Goal: Task Accomplishment & Management: Complete application form

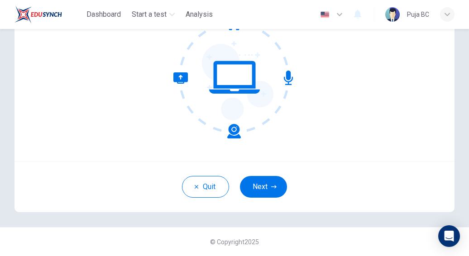
scroll to position [103, 0]
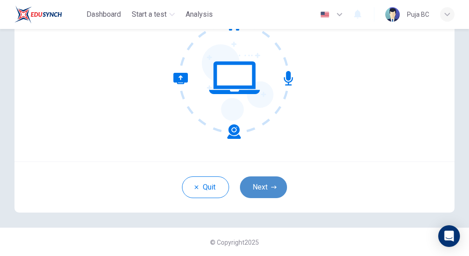
click at [266, 185] on button "Next" at bounding box center [263, 188] width 47 height 22
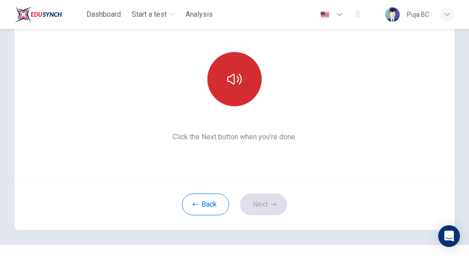
scroll to position [85, 0]
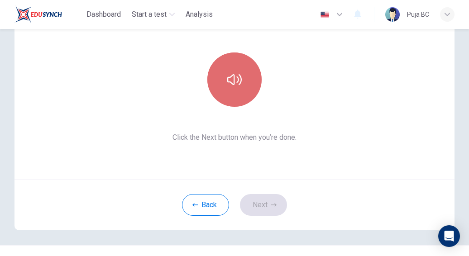
click at [247, 86] on button "button" at bounding box center [234, 80] width 54 height 54
click at [239, 82] on icon "button" at bounding box center [234, 79] width 14 height 11
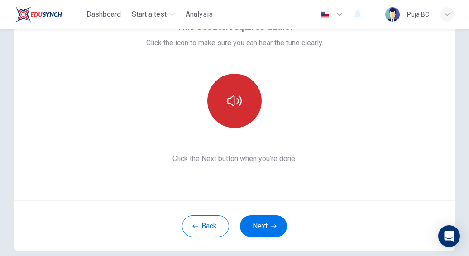
scroll to position [66, 0]
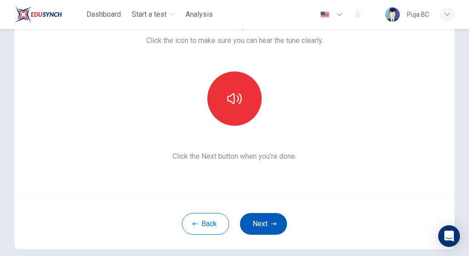
click at [267, 221] on button "Next" at bounding box center [263, 224] width 47 height 22
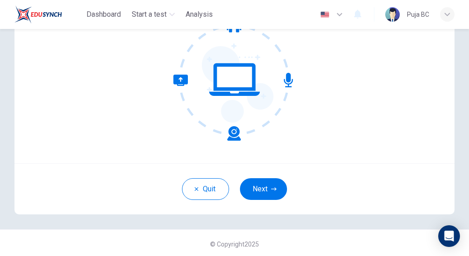
scroll to position [102, 0]
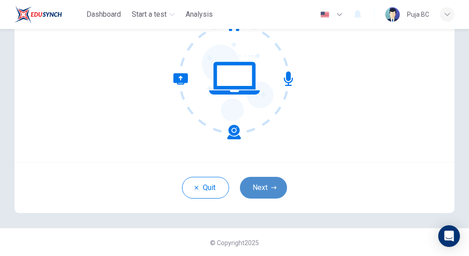
click at [260, 184] on button "Next" at bounding box center [263, 188] width 47 height 22
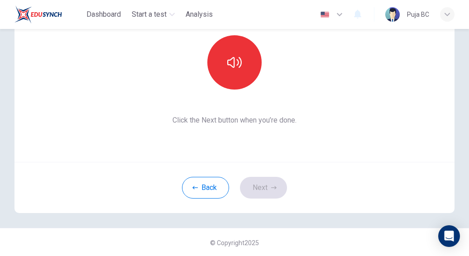
scroll to position [103, 0]
click at [264, 197] on div "Back Next" at bounding box center [234, 186] width 440 height 51
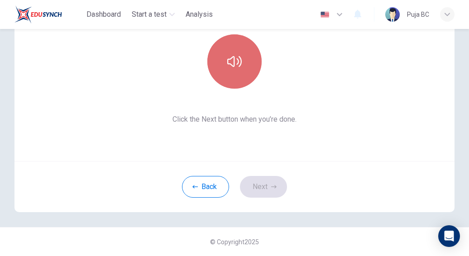
click at [229, 48] on button "button" at bounding box center [234, 61] width 54 height 54
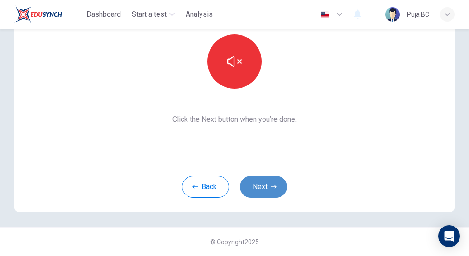
click at [259, 183] on button "Next" at bounding box center [263, 187] width 47 height 22
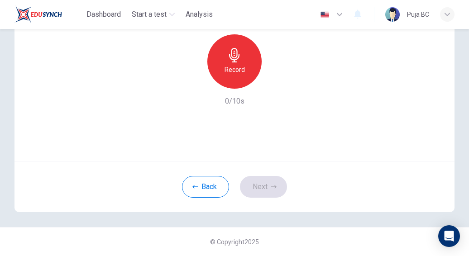
click at [231, 71] on h6 "Record" at bounding box center [235, 69] width 20 height 11
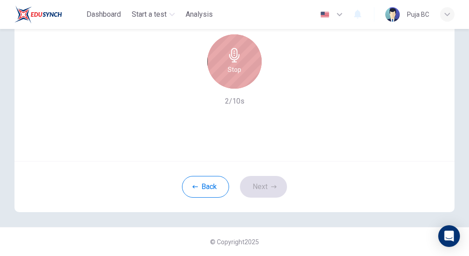
click at [231, 71] on h6 "Stop" at bounding box center [235, 69] width 14 height 11
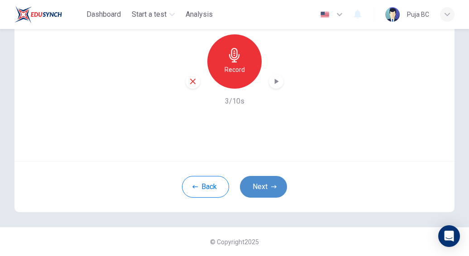
click at [265, 182] on button "Next" at bounding box center [263, 187] width 47 height 22
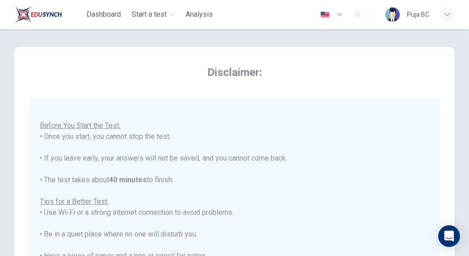
scroll to position [10, 0]
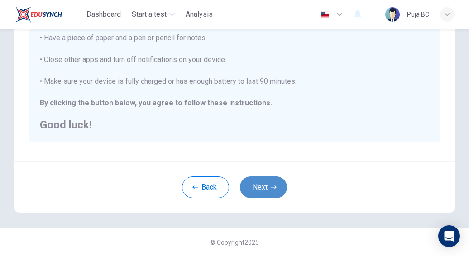
click at [265, 182] on button "Next" at bounding box center [263, 188] width 47 height 22
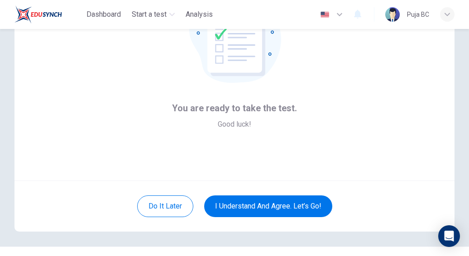
scroll to position [84, 0]
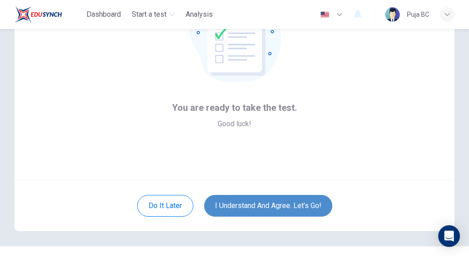
click at [294, 197] on button "I understand and agree. Let’s go!" at bounding box center [268, 206] width 128 height 22
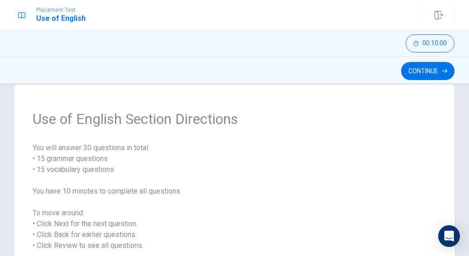
scroll to position [14, 0]
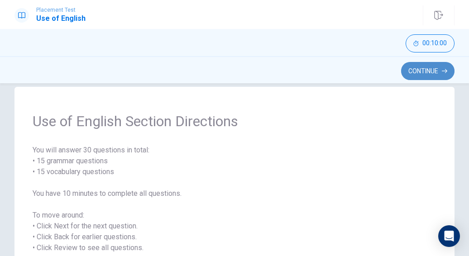
click at [423, 66] on button "Continue" at bounding box center [427, 71] width 53 height 18
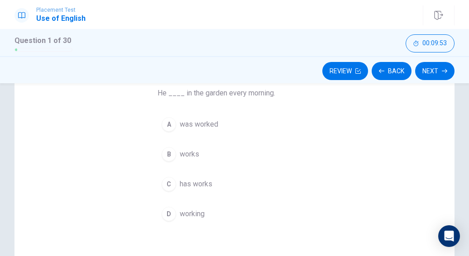
scroll to position [77, 0]
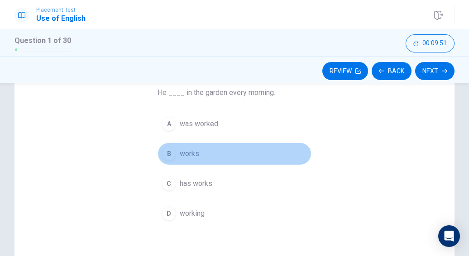
click at [191, 151] on span "works" at bounding box center [189, 154] width 19 height 11
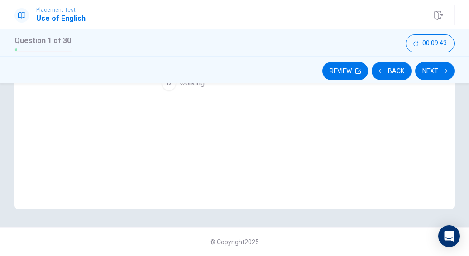
scroll to position [0, 0]
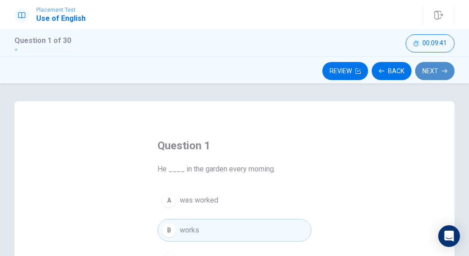
click at [441, 72] on button "Next" at bounding box center [434, 71] width 39 height 18
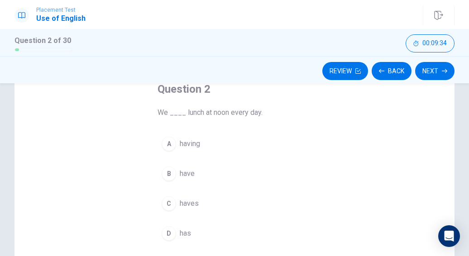
scroll to position [56, 0]
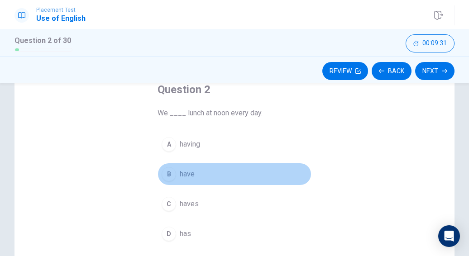
click at [171, 176] on div "B" at bounding box center [169, 174] width 14 height 14
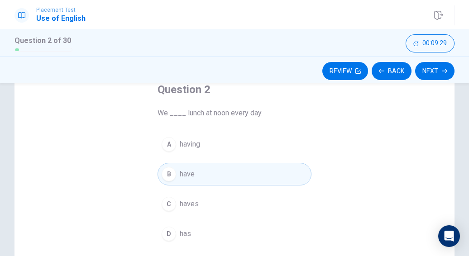
click at [158, 163] on button "B have" at bounding box center [235, 174] width 154 height 23
click at [433, 67] on button "Next" at bounding box center [434, 71] width 39 height 18
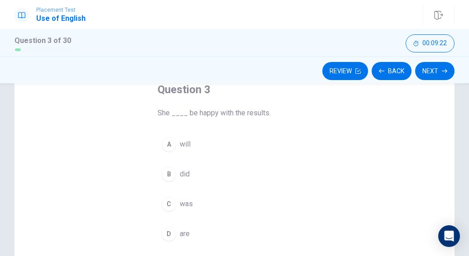
click at [188, 144] on span "will" at bounding box center [185, 144] width 11 height 11
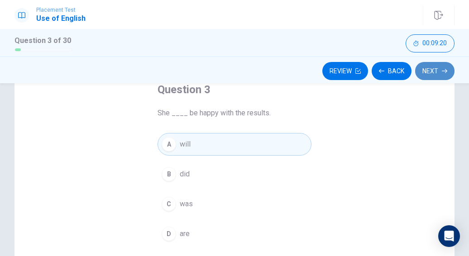
click at [443, 70] on icon "button" at bounding box center [444, 70] width 5 height 5
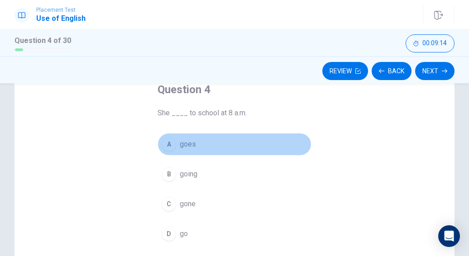
click at [191, 144] on span "goes" at bounding box center [188, 144] width 16 height 11
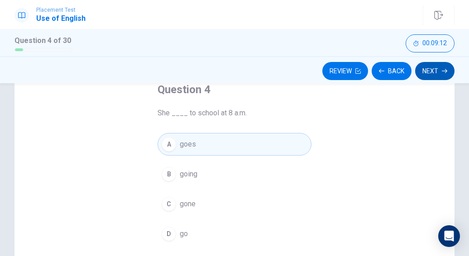
click at [434, 73] on button "Next" at bounding box center [434, 71] width 39 height 18
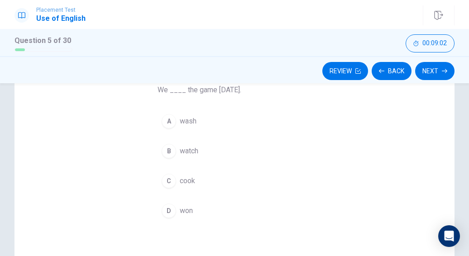
scroll to position [86, 0]
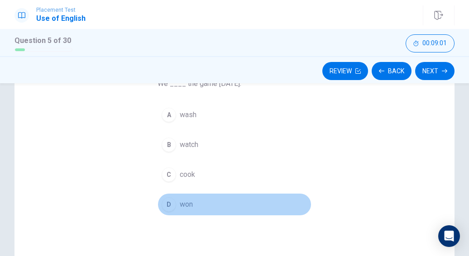
click at [187, 205] on span "won" at bounding box center [186, 204] width 13 height 11
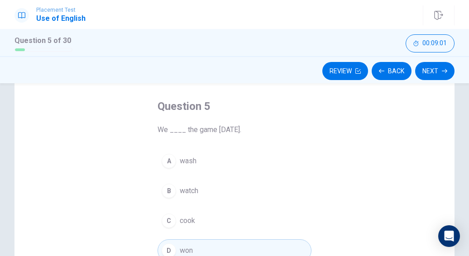
scroll to position [39, 0]
click at [427, 70] on button "Next" at bounding box center [434, 71] width 39 height 18
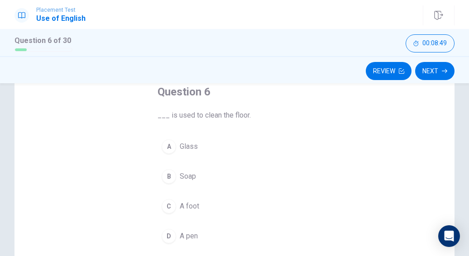
scroll to position [53, 0]
click at [188, 178] on span "Soap" at bounding box center [188, 177] width 16 height 11
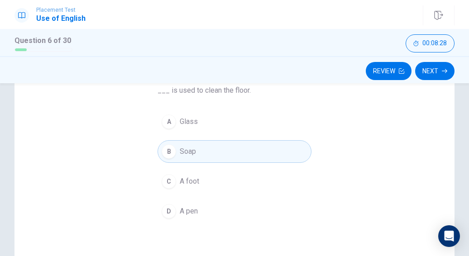
scroll to position [79, 0]
click at [193, 181] on span "A foot" at bounding box center [189, 181] width 19 height 11
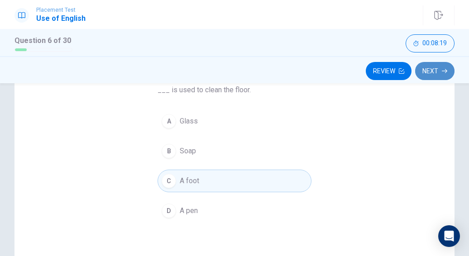
click at [437, 71] on button "Next" at bounding box center [434, 71] width 39 height 18
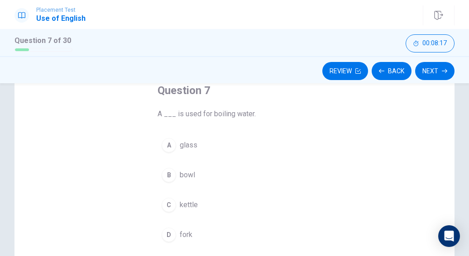
scroll to position [52, 0]
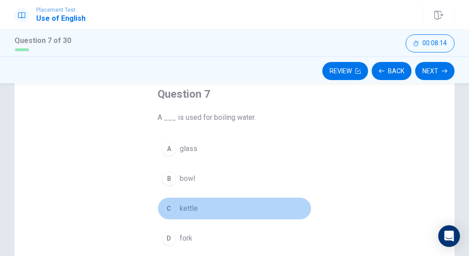
click at [183, 202] on button "C kettle" at bounding box center [235, 208] width 154 height 23
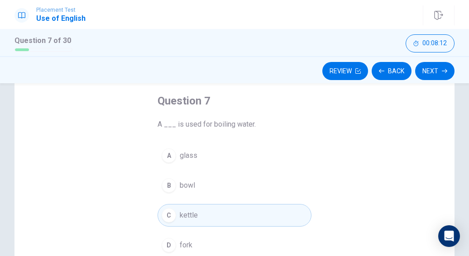
scroll to position [44, 0]
click at [437, 73] on button "Next" at bounding box center [434, 71] width 39 height 18
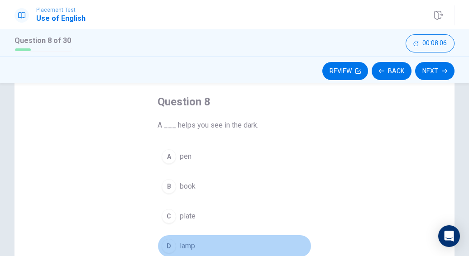
click at [190, 241] on span "lamp" at bounding box center [187, 246] width 15 height 11
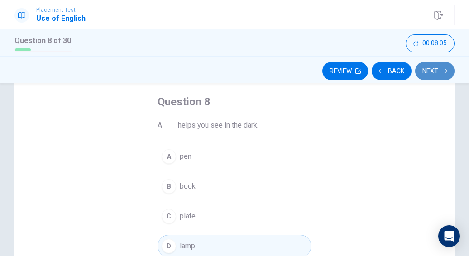
click at [428, 69] on button "Next" at bounding box center [434, 71] width 39 height 18
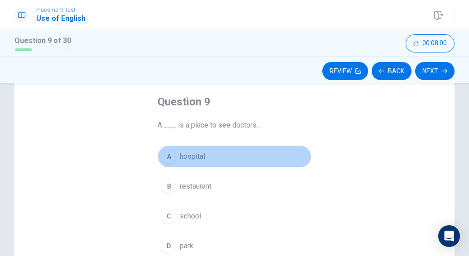
click at [200, 152] on span "hospital" at bounding box center [192, 156] width 25 height 11
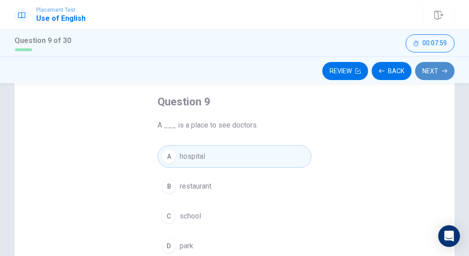
click at [426, 68] on button "Next" at bounding box center [434, 71] width 39 height 18
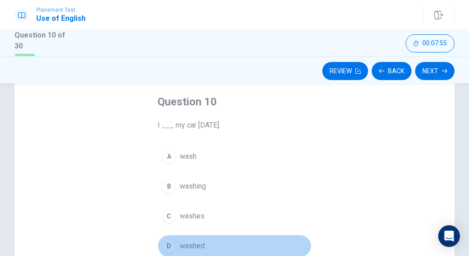
click at [209, 240] on button "D washed" at bounding box center [235, 246] width 154 height 23
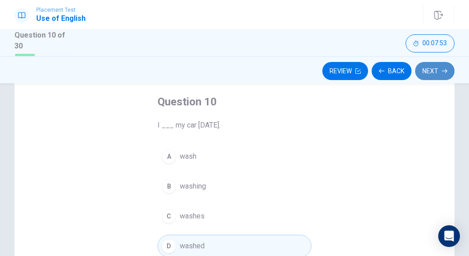
click at [429, 67] on button "Next" at bounding box center [434, 71] width 39 height 18
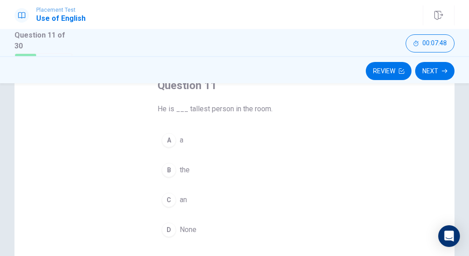
scroll to position [62, 0]
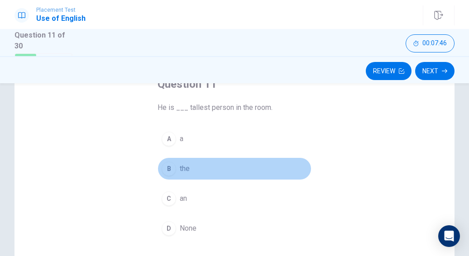
click at [197, 168] on button "B the" at bounding box center [235, 169] width 154 height 23
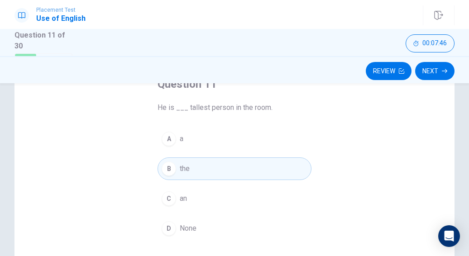
scroll to position [137, 0]
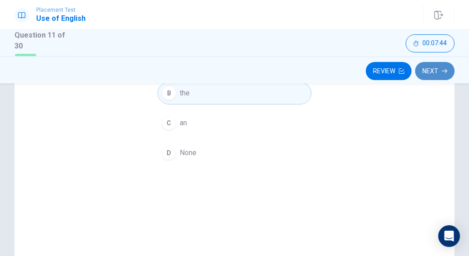
click at [437, 69] on button "Next" at bounding box center [434, 71] width 39 height 18
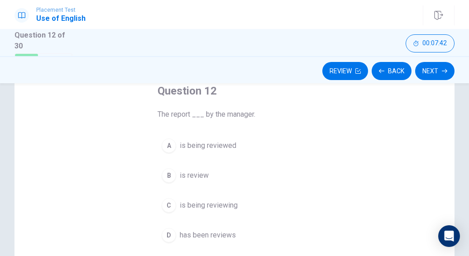
scroll to position [55, 0]
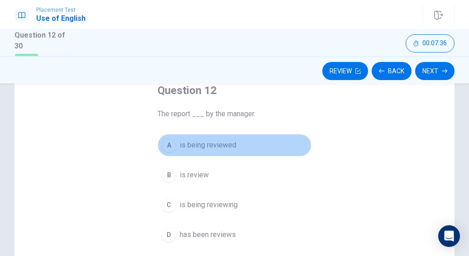
click at [240, 147] on button "A is being reviewed" at bounding box center [235, 145] width 154 height 23
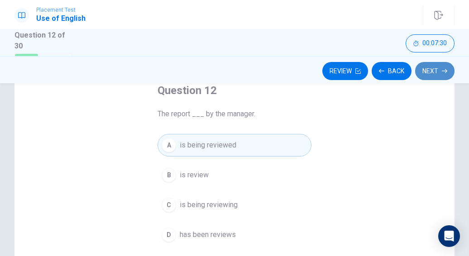
click at [435, 72] on button "Next" at bounding box center [434, 71] width 39 height 18
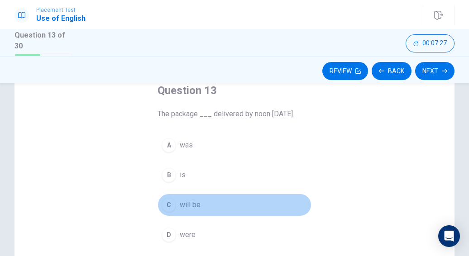
click at [203, 200] on button "C will be" at bounding box center [235, 205] width 154 height 23
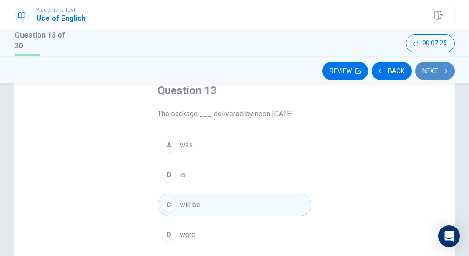
click at [434, 72] on button "Next" at bounding box center [434, 71] width 39 height 18
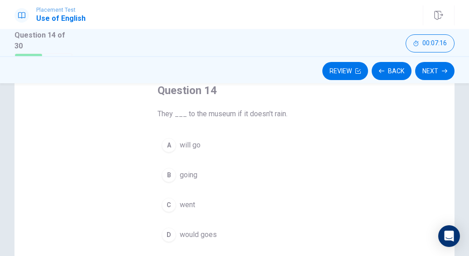
click at [202, 139] on button "A will go" at bounding box center [235, 145] width 154 height 23
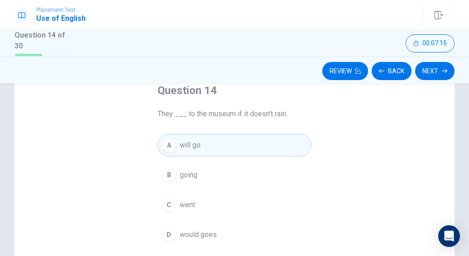
drag, startPoint x: 210, startPoint y: 139, endPoint x: 243, endPoint y: 135, distance: 32.9
click at [243, 135] on button "A will go" at bounding box center [235, 145] width 154 height 23
click at [422, 76] on button "Next" at bounding box center [434, 71] width 39 height 18
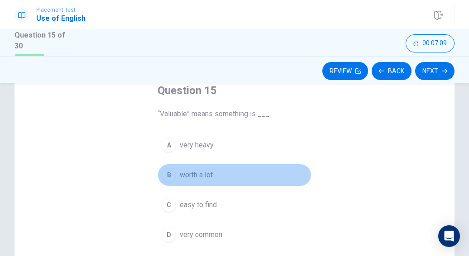
click at [204, 181] on button "B worth a lot" at bounding box center [235, 175] width 154 height 23
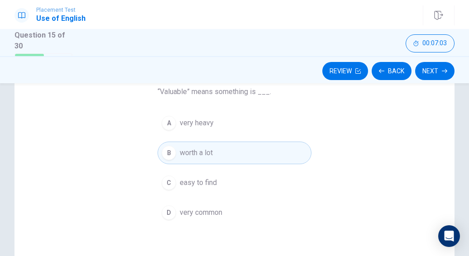
scroll to position [76, 0]
click at [432, 70] on button "Next" at bounding box center [434, 71] width 39 height 18
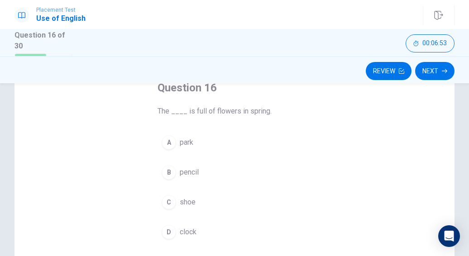
scroll to position [63, 0]
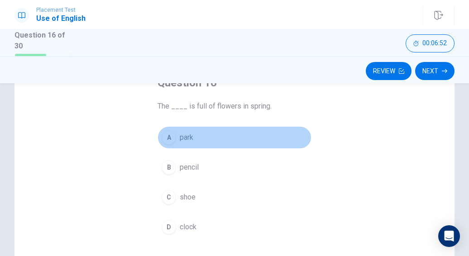
click at [184, 135] on span "park" at bounding box center [187, 137] width 14 height 11
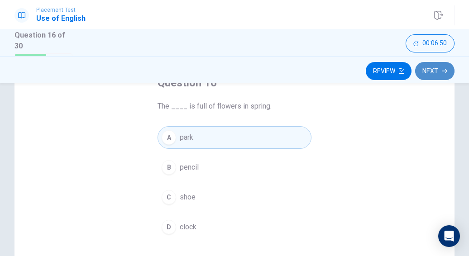
click at [438, 65] on button "Next" at bounding box center [434, 71] width 39 height 18
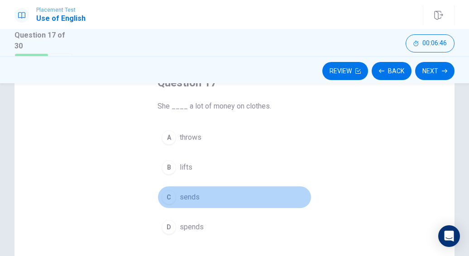
click at [207, 193] on button "C sends" at bounding box center [235, 197] width 154 height 23
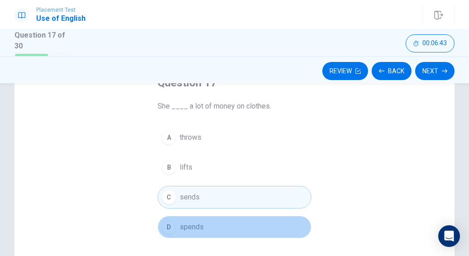
click at [204, 220] on button "D spends" at bounding box center [235, 227] width 154 height 23
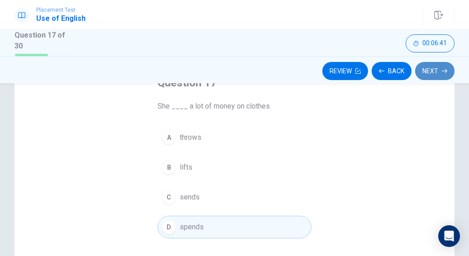
click at [429, 72] on button "Next" at bounding box center [434, 71] width 39 height 18
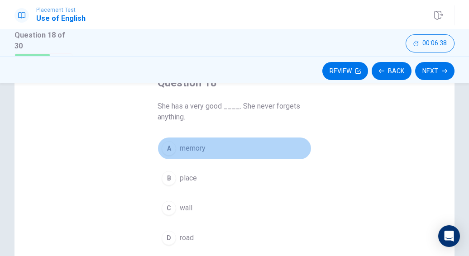
click at [205, 138] on button "A memory" at bounding box center [235, 148] width 154 height 23
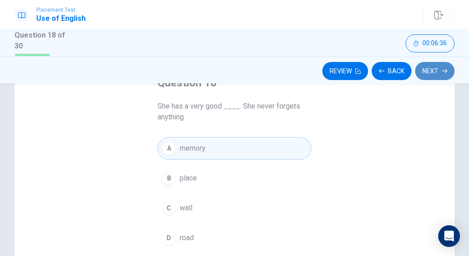
click at [424, 62] on button "Next" at bounding box center [434, 71] width 39 height 18
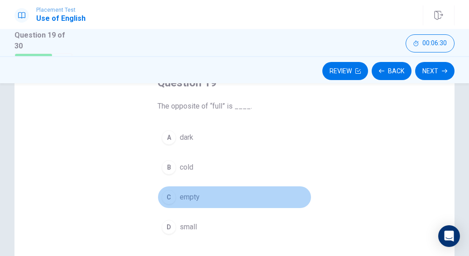
click at [215, 195] on button "C empty" at bounding box center [235, 197] width 154 height 23
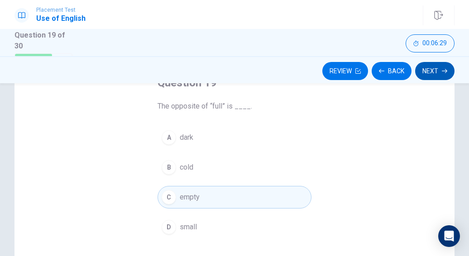
click at [433, 73] on button "Next" at bounding box center [434, 71] width 39 height 18
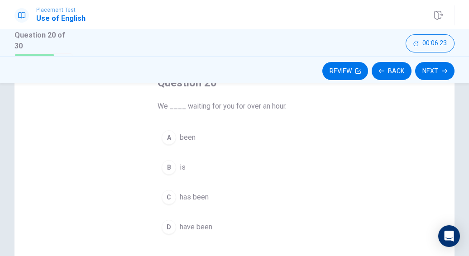
click at [202, 226] on span "have been" at bounding box center [196, 227] width 33 height 11
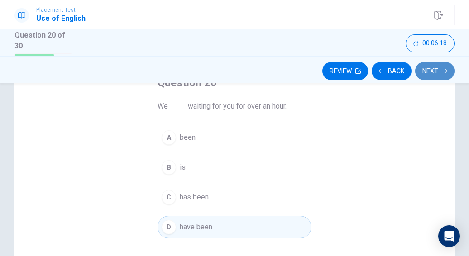
click at [435, 71] on button "Next" at bounding box center [434, 71] width 39 height 18
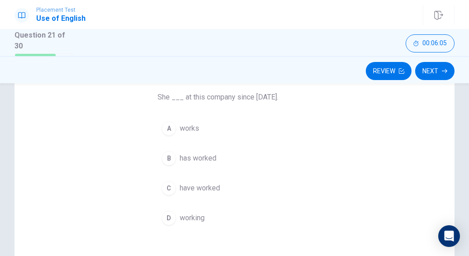
scroll to position [72, 0]
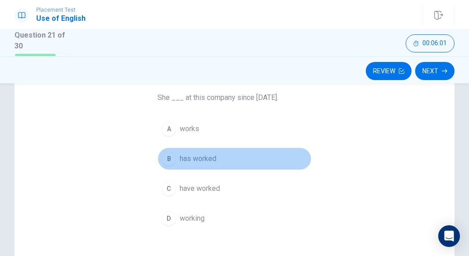
click at [222, 157] on button "B has worked" at bounding box center [235, 159] width 154 height 23
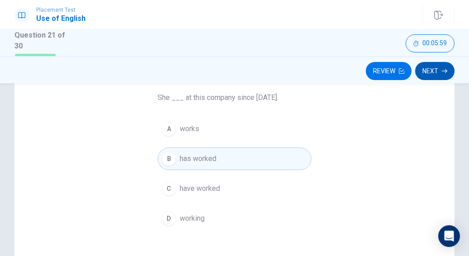
click at [448, 66] on button "Next" at bounding box center [434, 71] width 39 height 18
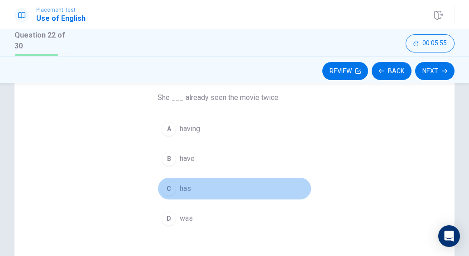
click at [191, 187] on button "C has" at bounding box center [235, 189] width 154 height 23
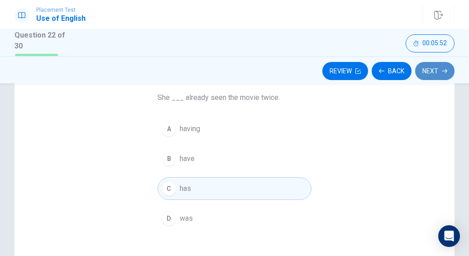
click at [424, 67] on button "Next" at bounding box center [434, 71] width 39 height 18
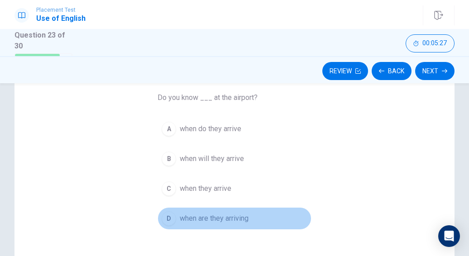
click at [235, 222] on span "when are they arriving" at bounding box center [214, 218] width 69 height 11
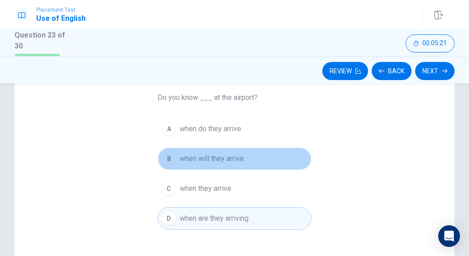
click at [232, 163] on span "when will they arrive" at bounding box center [212, 159] width 64 height 11
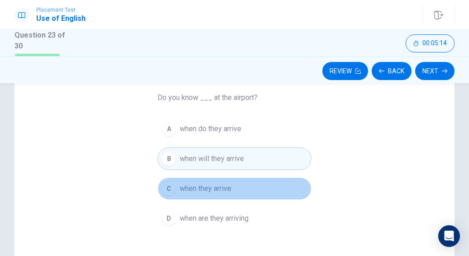
click at [233, 184] on button "C when they arrive" at bounding box center [235, 189] width 154 height 23
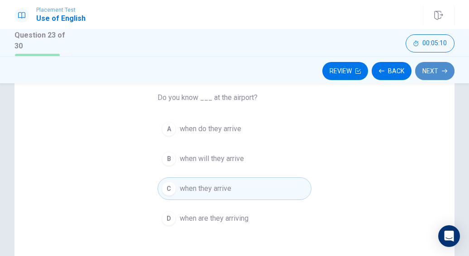
click at [435, 70] on button "Next" at bounding box center [434, 71] width 39 height 18
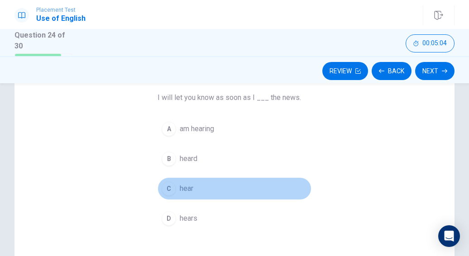
click at [261, 185] on button "C hear" at bounding box center [235, 189] width 154 height 23
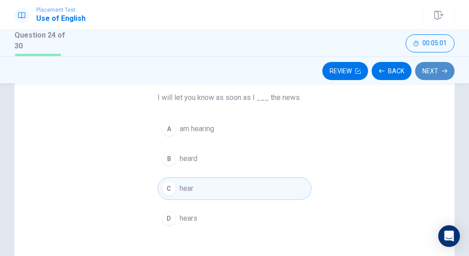
click at [425, 69] on button "Next" at bounding box center [434, 71] width 39 height 18
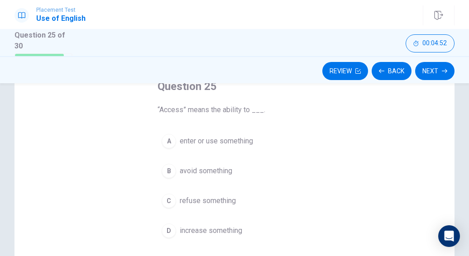
scroll to position [60, 0]
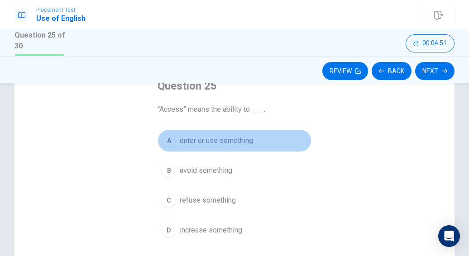
click at [259, 147] on button "A enter or use something" at bounding box center [235, 141] width 154 height 23
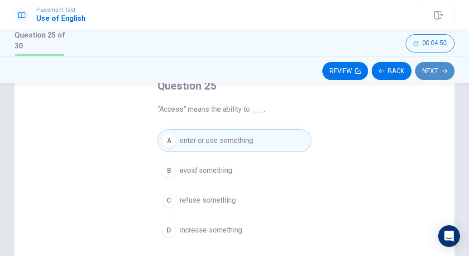
click at [427, 66] on button "Next" at bounding box center [434, 71] width 39 height 18
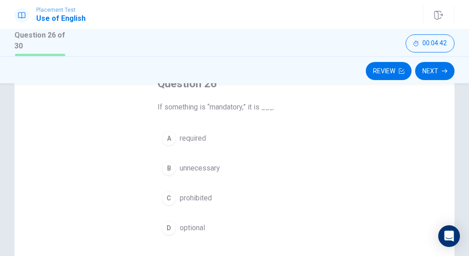
scroll to position [62, 0]
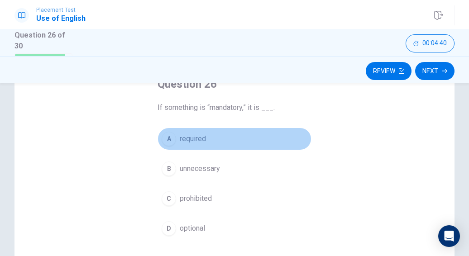
click at [240, 136] on button "A required" at bounding box center [235, 139] width 154 height 23
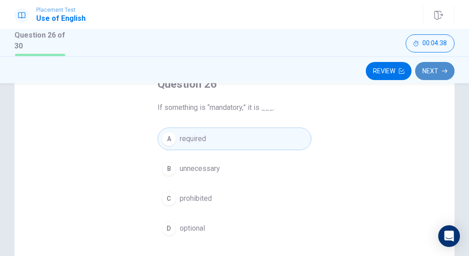
click at [445, 62] on button "Next" at bounding box center [434, 71] width 39 height 18
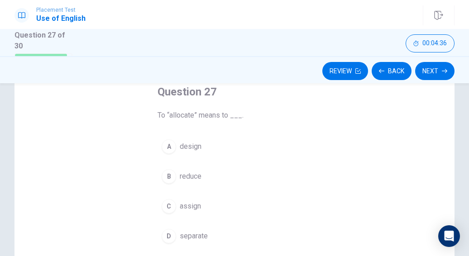
scroll to position [61, 0]
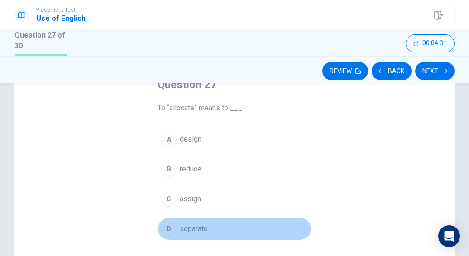
click at [237, 223] on button "D separate" at bounding box center [235, 229] width 154 height 23
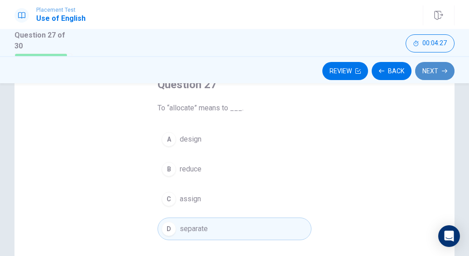
click at [425, 71] on button "Next" at bounding box center [434, 71] width 39 height 18
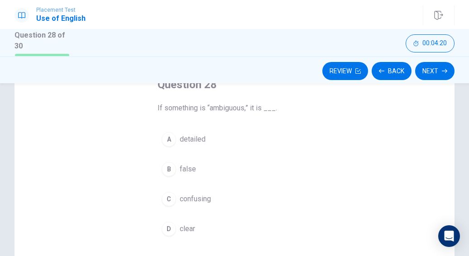
click at [216, 223] on button "D clear" at bounding box center [235, 229] width 154 height 23
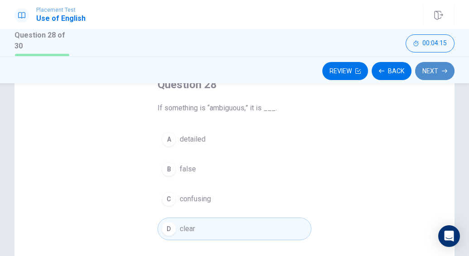
click at [429, 72] on button "Next" at bounding box center [434, 71] width 39 height 18
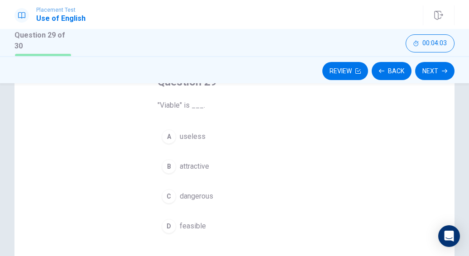
scroll to position [65, 0]
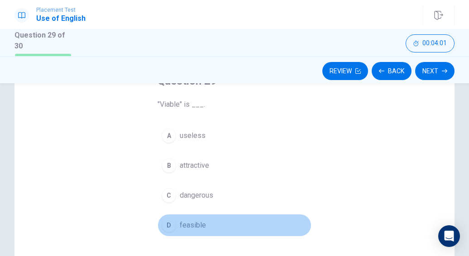
click at [203, 221] on button "D feasible" at bounding box center [235, 225] width 154 height 23
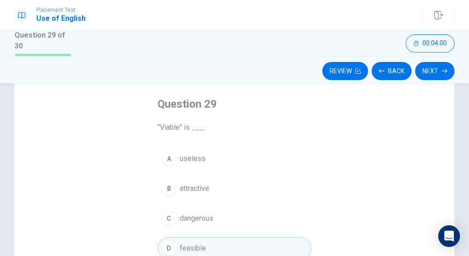
scroll to position [41, 0]
click at [442, 71] on icon "button" at bounding box center [444, 70] width 5 height 5
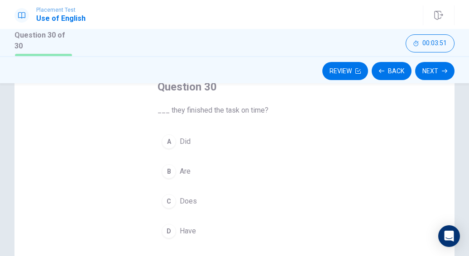
scroll to position [59, 0]
click at [188, 231] on span "Have" at bounding box center [188, 231] width 16 height 11
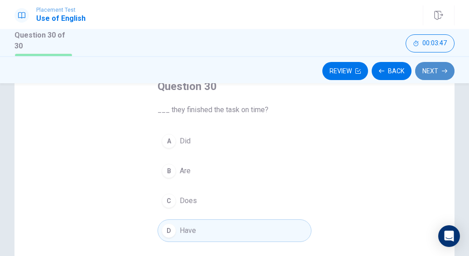
click at [435, 69] on button "Next" at bounding box center [434, 71] width 39 height 18
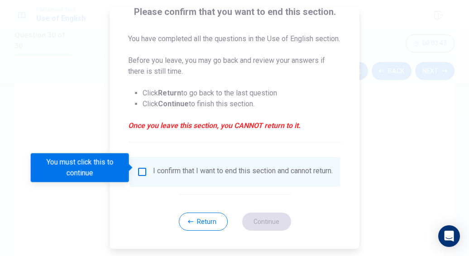
scroll to position [91, 0]
click at [142, 168] on input "You must click this to continue" at bounding box center [142, 172] width 11 height 11
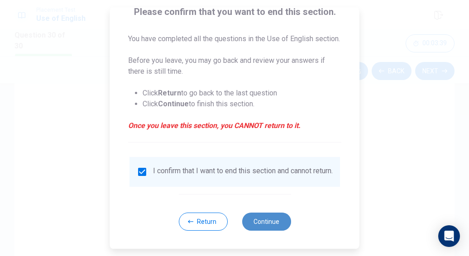
click at [258, 221] on button "Continue" at bounding box center [266, 222] width 49 height 18
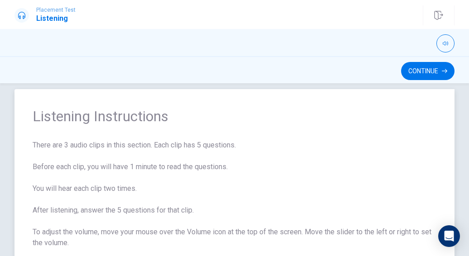
scroll to position [11, 0]
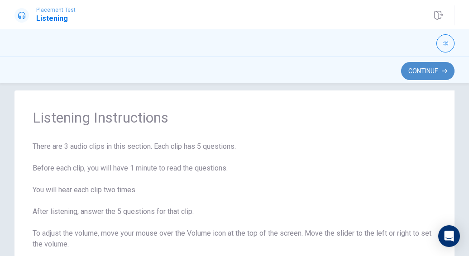
click at [426, 69] on button "Continue" at bounding box center [427, 71] width 53 height 18
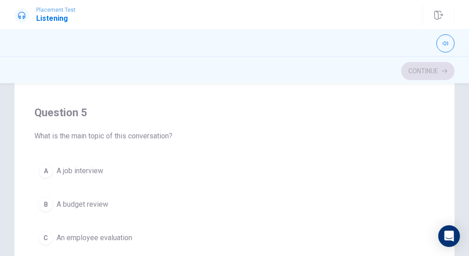
scroll to position [155, 0]
click at [443, 47] on button "button" at bounding box center [446, 43] width 18 height 18
type input "0.8"
click at [443, 54] on span at bounding box center [441, 55] width 5 height 5
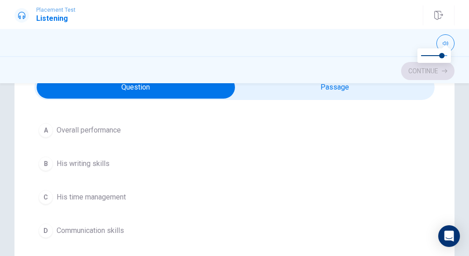
scroll to position [260, 0]
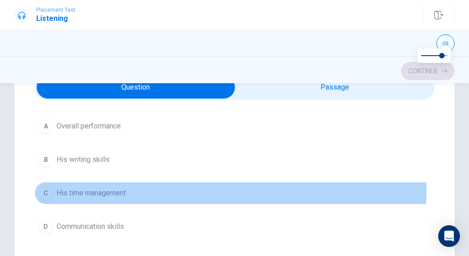
click at [62, 188] on span "His time management" at bounding box center [91, 193] width 69 height 11
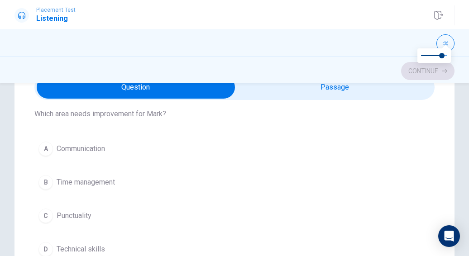
scroll to position [650, 0]
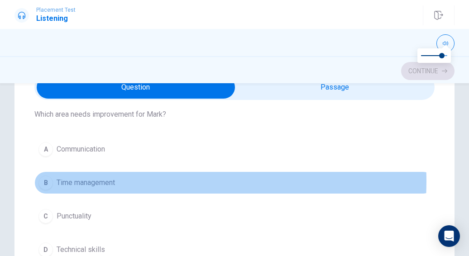
click at [125, 177] on button "B Time management" at bounding box center [234, 183] width 400 height 23
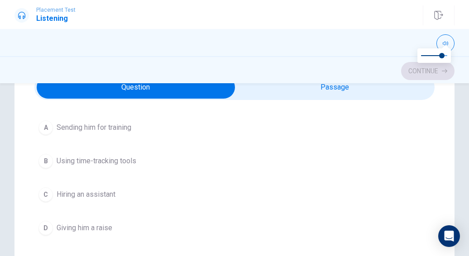
scroll to position [465, 0]
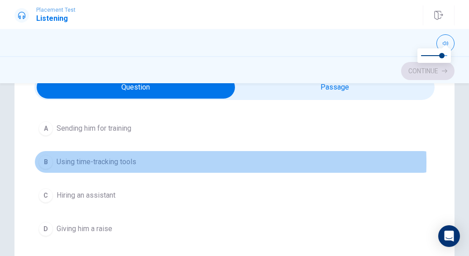
click at [147, 159] on button "B Using time-tracking tools" at bounding box center [234, 162] width 400 height 23
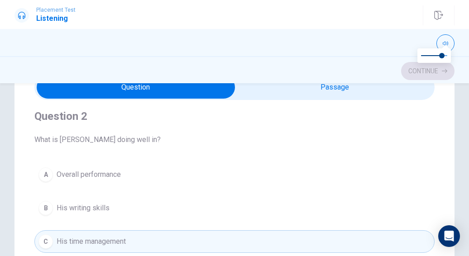
scroll to position [211, 0]
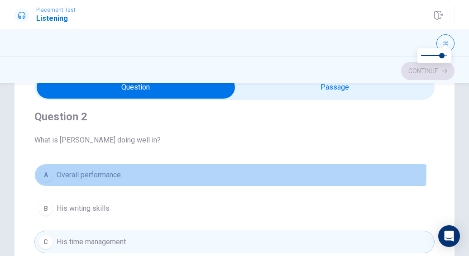
click at [132, 169] on button "A Overall performance" at bounding box center [234, 175] width 400 height 23
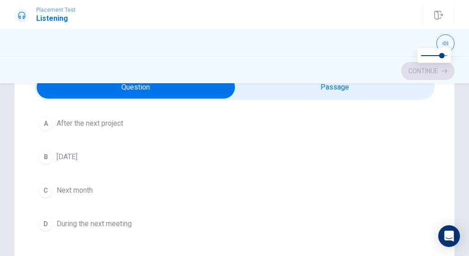
scroll to position [62, 0]
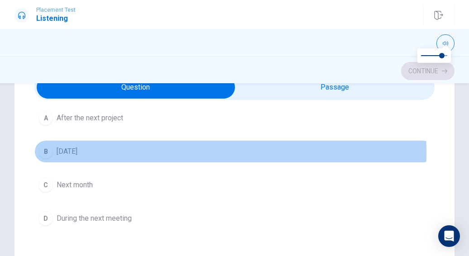
click at [125, 151] on button "B [DATE]" at bounding box center [234, 151] width 400 height 23
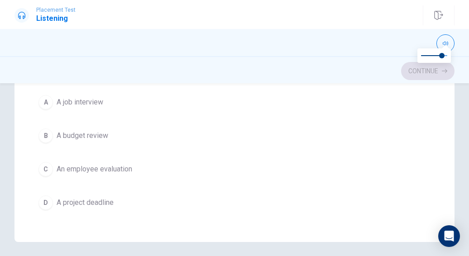
scroll to position [224, 0]
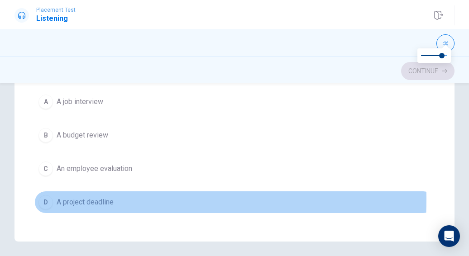
click at [57, 197] on span "A project deadline" at bounding box center [85, 202] width 57 height 11
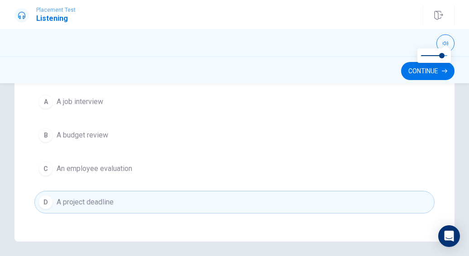
scroll to position [256, 0]
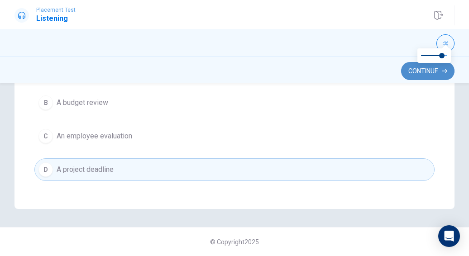
click at [420, 70] on button "Continue" at bounding box center [427, 71] width 53 height 18
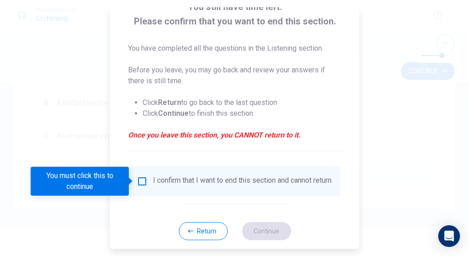
scroll to position [82, 0]
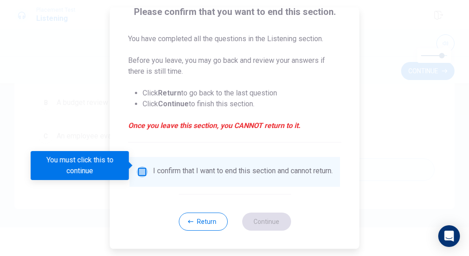
click at [140, 167] on input "You must click this to continue" at bounding box center [142, 172] width 11 height 11
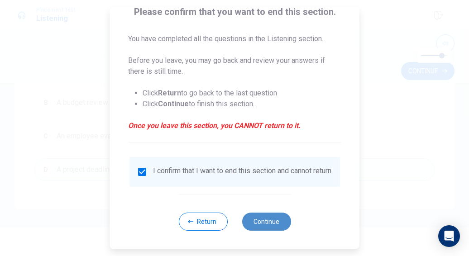
click at [250, 220] on button "Continue" at bounding box center [266, 222] width 49 height 18
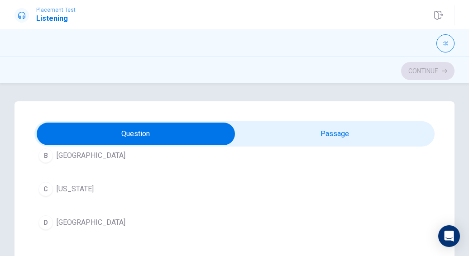
scroll to position [106, 0]
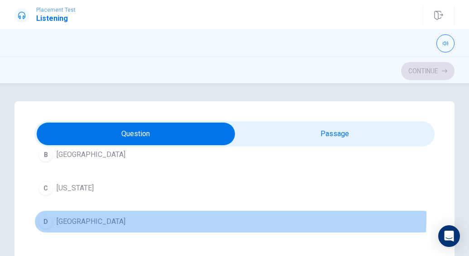
click at [173, 216] on button "D [GEOGRAPHIC_DATA]" at bounding box center [234, 222] width 400 height 23
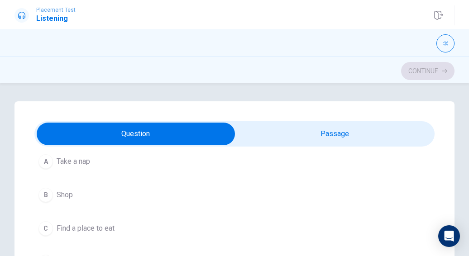
scroll to position [270, 0]
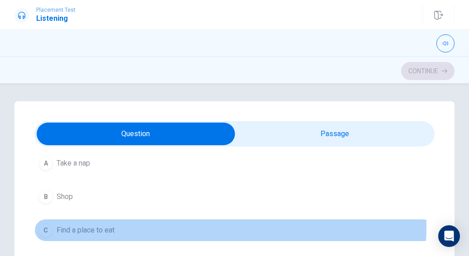
click at [133, 225] on button "C Find a place to eat" at bounding box center [234, 230] width 400 height 23
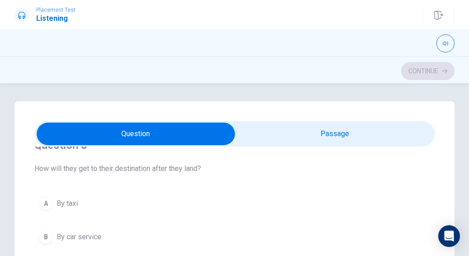
scroll to position [464, 0]
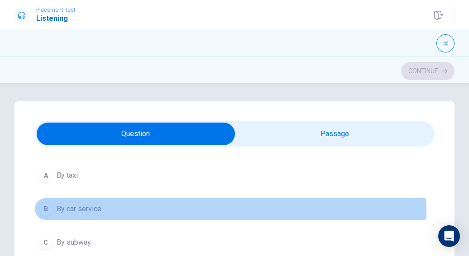
click at [118, 211] on button "B By car service" at bounding box center [234, 209] width 400 height 23
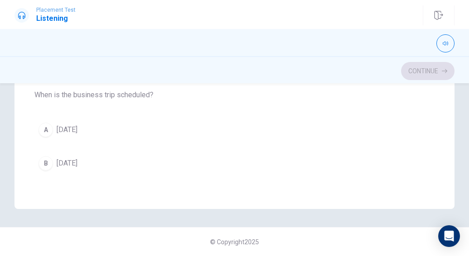
scroll to position [666, 0]
click at [149, 154] on button "B [DATE]" at bounding box center [234, 164] width 400 height 23
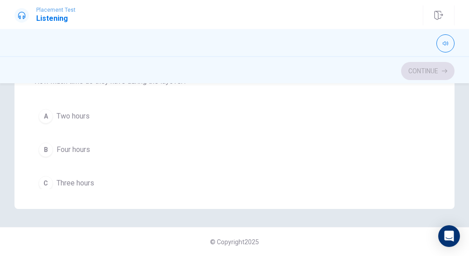
scroll to position [458, 0]
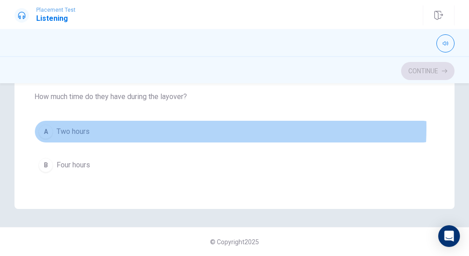
click at [130, 124] on button "A Two hours" at bounding box center [234, 131] width 400 height 23
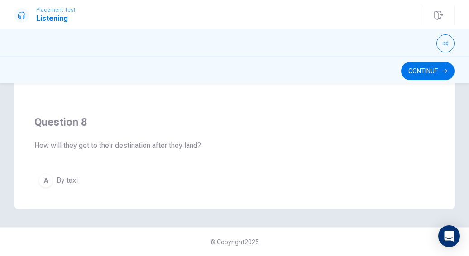
scroll to position [203, 0]
click at [411, 67] on button "Continue" at bounding box center [427, 71] width 53 height 18
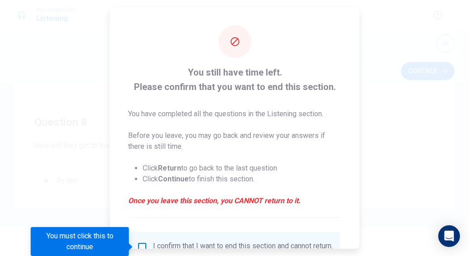
scroll to position [82, 0]
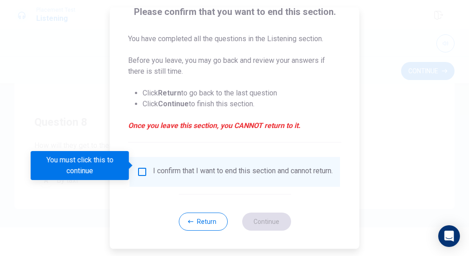
click at [147, 167] on div "I confirm that I want to end this section and cannot return." at bounding box center [235, 172] width 196 height 11
click at [139, 167] on input "You must click this to continue" at bounding box center [142, 172] width 11 height 11
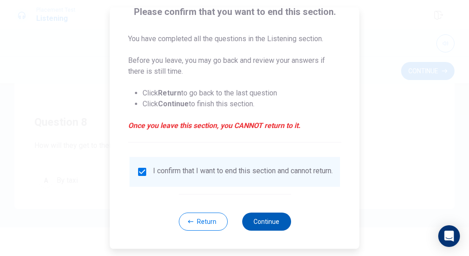
click at [262, 224] on button "Continue" at bounding box center [266, 222] width 49 height 18
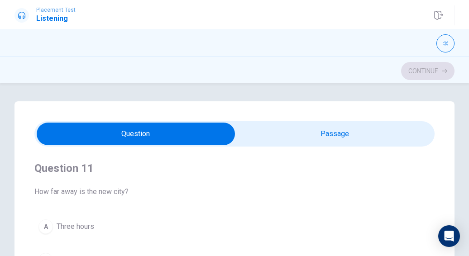
scroll to position [36, 0]
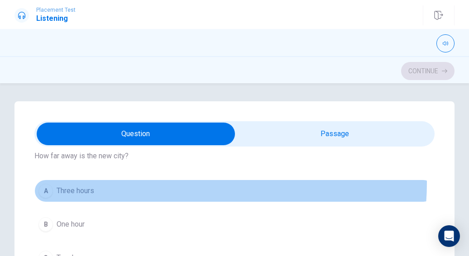
click at [156, 182] on button "A Three hours" at bounding box center [234, 191] width 400 height 23
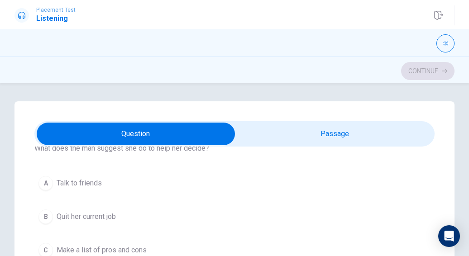
scroll to position [488, 0]
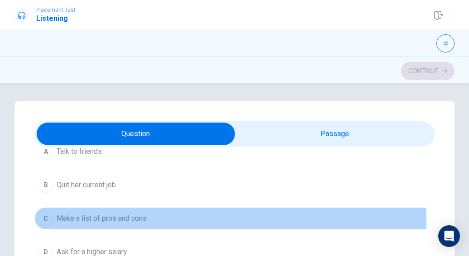
click at [138, 218] on span "Make a list of pros and cons" at bounding box center [102, 218] width 90 height 11
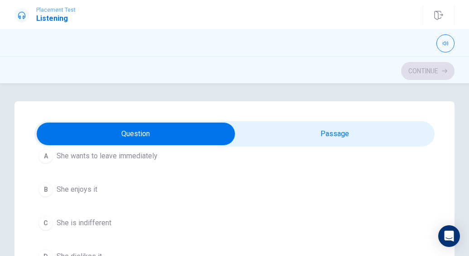
scroll to position [687, 0]
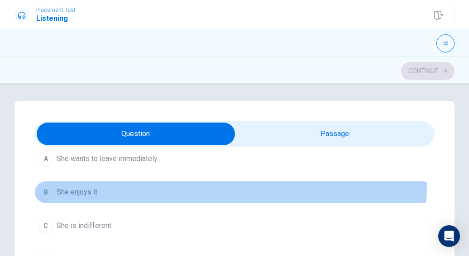
click at [134, 181] on button "B She enjoys it" at bounding box center [234, 192] width 400 height 23
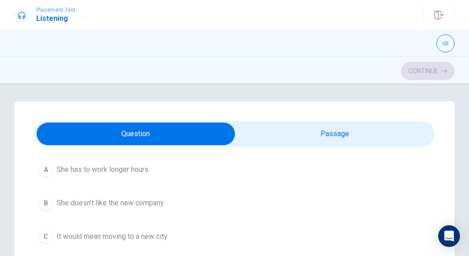
scroll to position [266, 0]
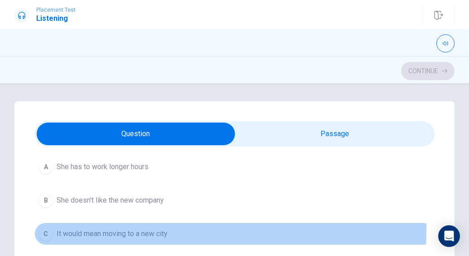
click at [172, 228] on button "C It would mean moving to a new city" at bounding box center [234, 234] width 400 height 23
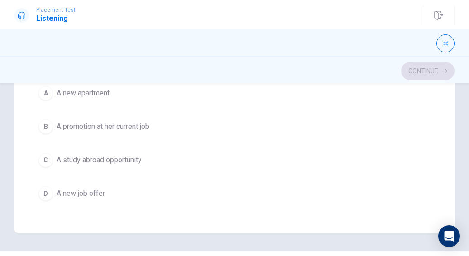
scroll to position [233, 0]
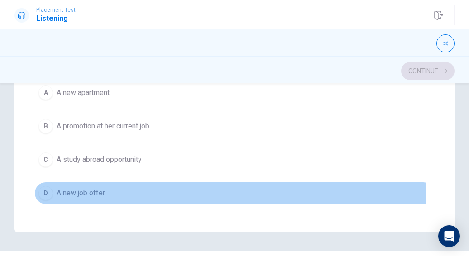
click at [48, 186] on div "D" at bounding box center [45, 193] width 14 height 14
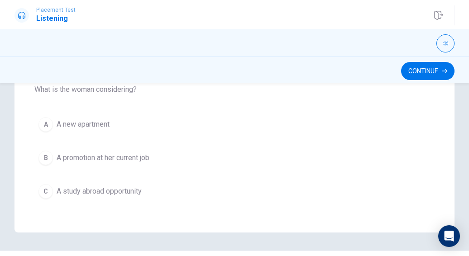
scroll to position [727, 0]
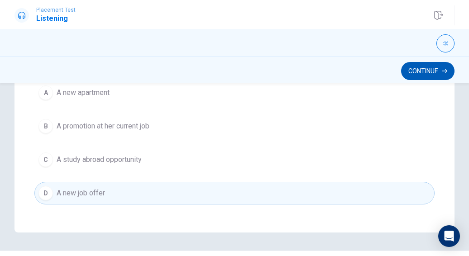
click at [433, 73] on button "Continue" at bounding box center [427, 71] width 53 height 18
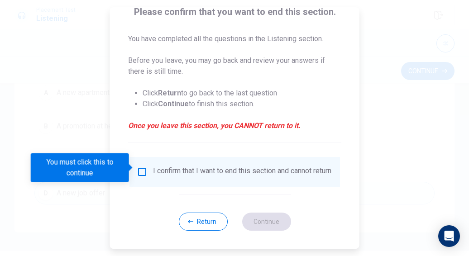
scroll to position [82, 0]
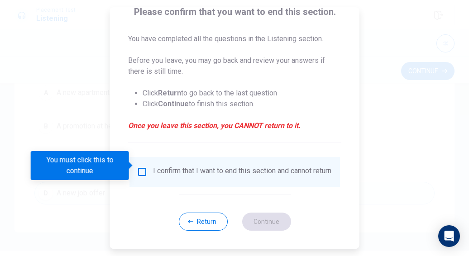
click at [143, 167] on input "You must click this to continue" at bounding box center [142, 172] width 11 height 11
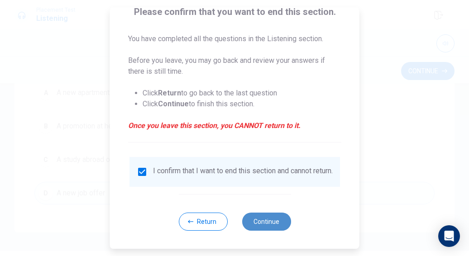
click at [251, 223] on button "Continue" at bounding box center [266, 222] width 49 height 18
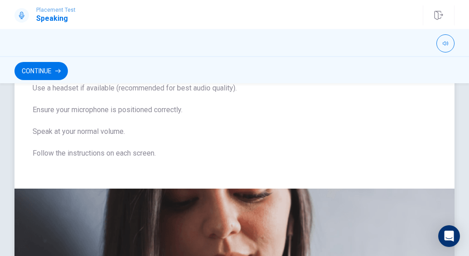
scroll to position [0, 0]
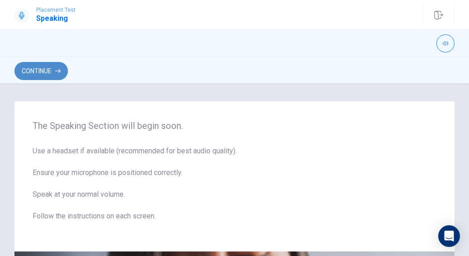
click at [49, 73] on button "Continue" at bounding box center [40, 71] width 53 height 18
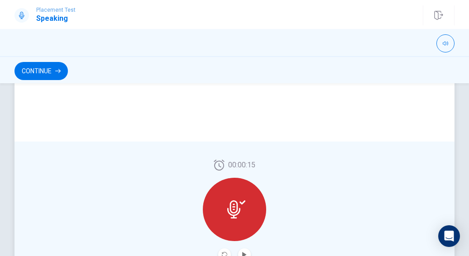
scroll to position [287, 0]
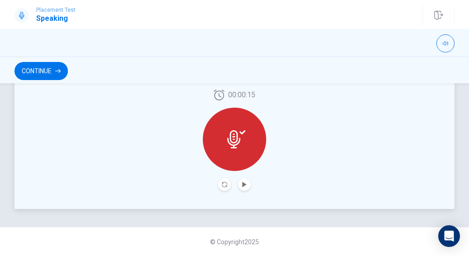
click at [231, 135] on icon at bounding box center [233, 139] width 13 height 18
click at [229, 137] on icon at bounding box center [236, 139] width 18 height 18
click at [232, 136] on icon at bounding box center [233, 139] width 13 height 18
click at [242, 185] on icon "Play Audio" at bounding box center [244, 184] width 5 height 5
click at [223, 185] on icon "Record Again" at bounding box center [224, 184] width 5 height 5
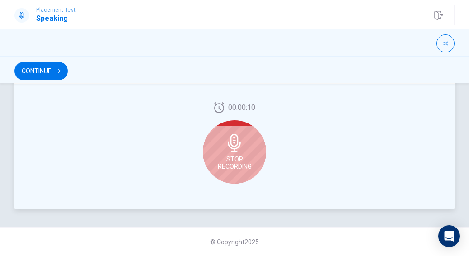
click at [235, 147] on icon at bounding box center [234, 143] width 13 height 18
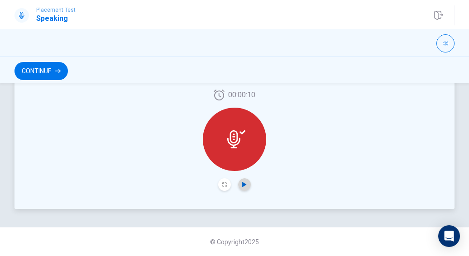
click at [242, 182] on icon "Play Audio" at bounding box center [244, 184] width 5 height 5
click at [226, 186] on button "Record Again" at bounding box center [224, 184] width 13 height 13
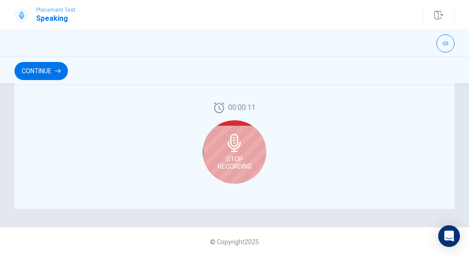
click at [228, 144] on icon at bounding box center [234, 143] width 13 height 18
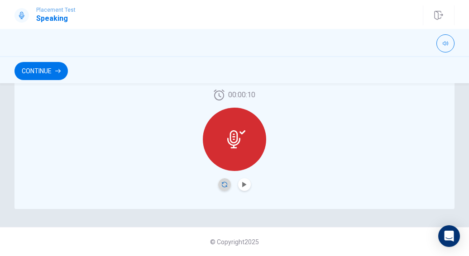
click at [222, 184] on icon "Record Again" at bounding box center [224, 184] width 5 height 5
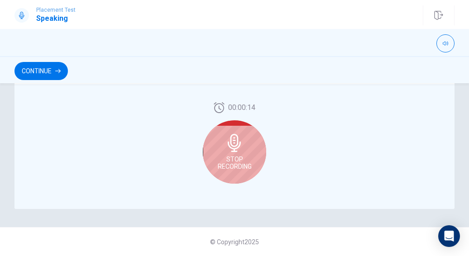
click at [235, 144] on icon at bounding box center [234, 143] width 13 height 18
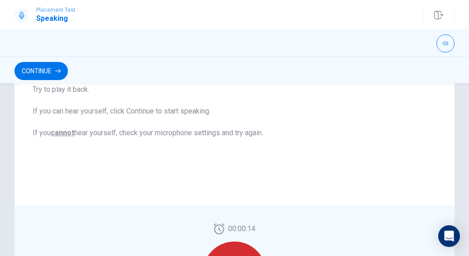
scroll to position [150, 0]
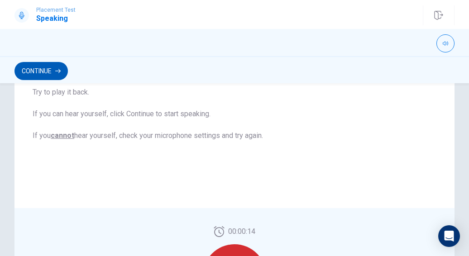
click at [55, 69] on button "Continue" at bounding box center [40, 71] width 53 height 18
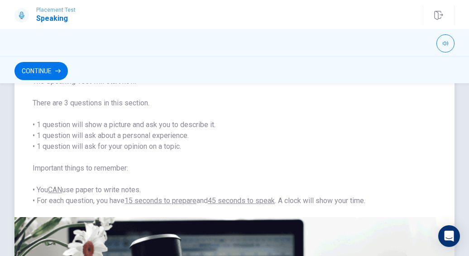
scroll to position [0, 0]
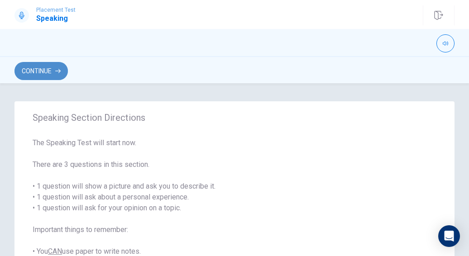
click at [45, 66] on button "Continue" at bounding box center [40, 71] width 53 height 18
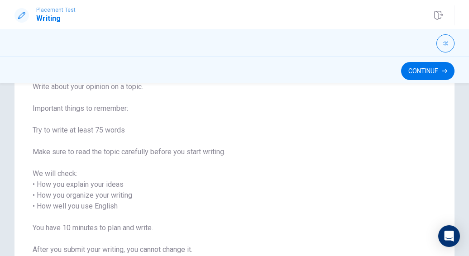
scroll to position [78, 0]
click at [424, 73] on button "Continue" at bounding box center [427, 71] width 53 height 18
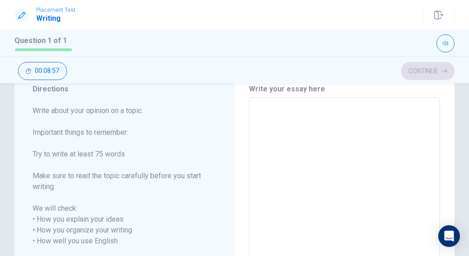
scroll to position [0, 0]
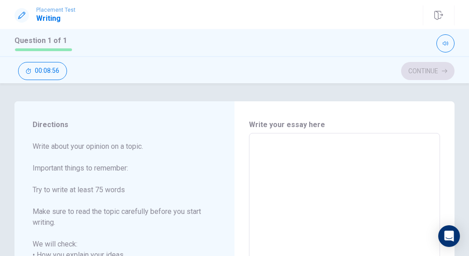
type textarea "P"
type textarea "x"
type textarea "Pe"
type textarea "x"
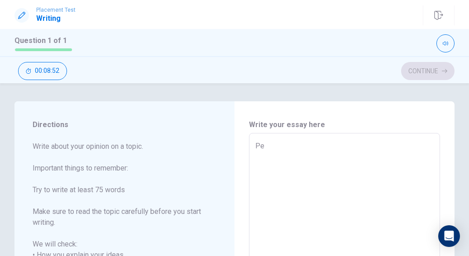
type textarea "Per"
type textarea "x"
type textarea "Pero"
type textarea "x"
type textarea "[PERSON_NAME]"
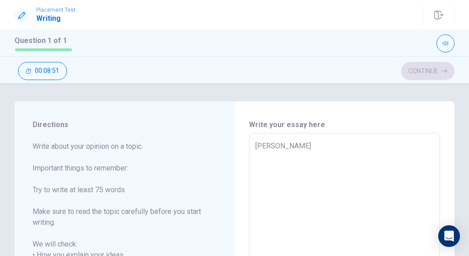
type textarea "x"
type textarea "Perosn"
type textarea "x"
type textarea "[PERSON_NAME]"
type textarea "x"
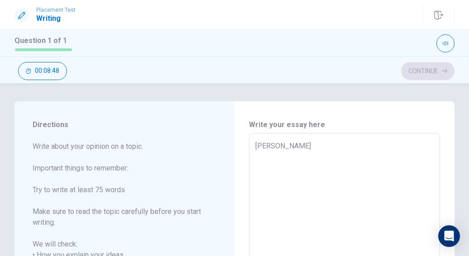
type textarea "Peroso"
type textarea "x"
type textarea "Perosoa"
type textarea "x"
type textarea "Perosoan"
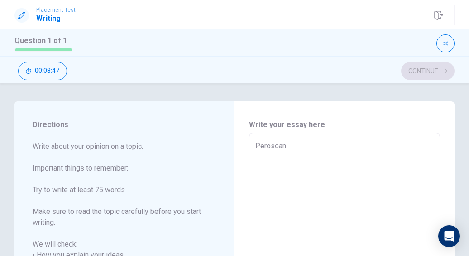
type textarea "x"
type textarea "Perosoan"
type textarea "x"
type textarea "Perosoan v"
type textarea "x"
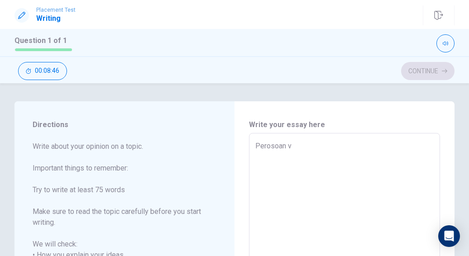
type textarea "Perosoan va"
type textarea "x"
type textarea "Perosoan val"
type textarea "x"
type textarea "Perosoan vall"
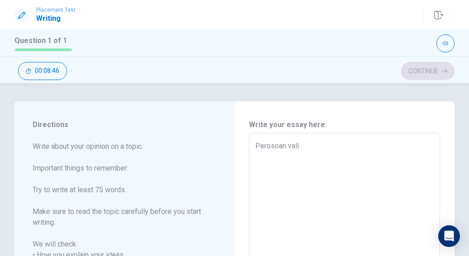
type textarea "x"
type textarea "Perosoan val"
type textarea "x"
type textarea "Perosoan valu"
type textarea "x"
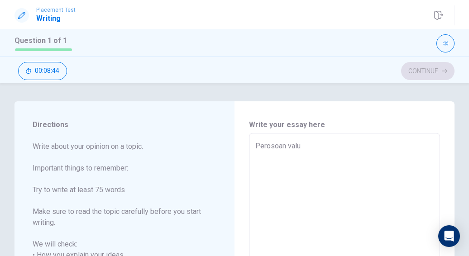
type textarea "Perosoan valur"
type textarea "x"
type textarea "Perosoan valu"
type textarea "x"
type textarea "Perosoan value"
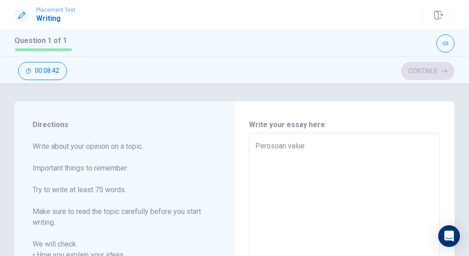
type textarea "x"
type textarea "Perosoan values"
type textarea "x"
type textarea "Perosoan values"
type textarea "x"
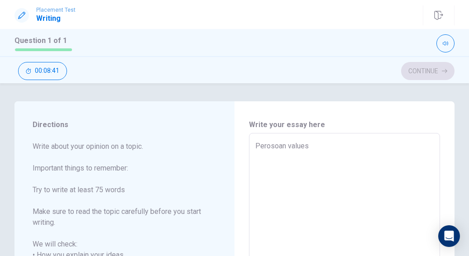
type textarea "Perosoan values a"
type textarea "x"
type textarea "Perosoan values ar"
type textarea "x"
type textarea "Perosoan values are"
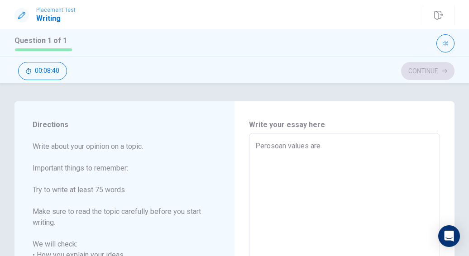
type textarea "x"
type textarea "Perosoan values are"
type textarea "x"
type textarea "Perosoan values are s"
type textarea "x"
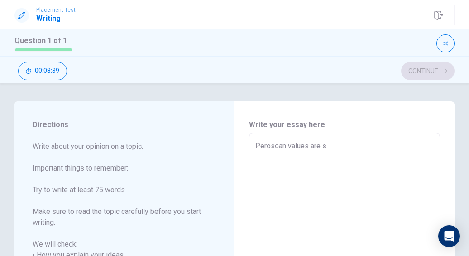
type textarea "Perosoan values are so"
type textarea "x"
type textarea "Perosoan values are som"
type textarea "x"
type textarea "Perosoan values are some"
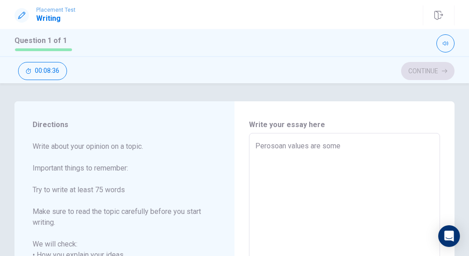
type textarea "x"
type textarea "Perosoan values are somet"
type textarea "x"
type textarea "Perosoan values are someth"
type textarea "x"
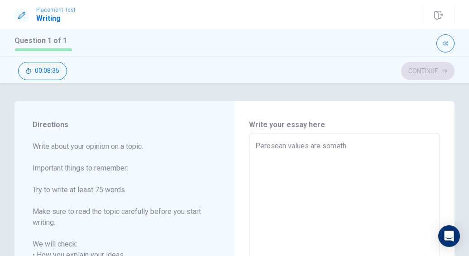
type textarea "Perosoan values are somethi"
type textarea "x"
type textarea "Perosoan values are somethin"
type textarea "x"
type textarea "Perosoan values are something"
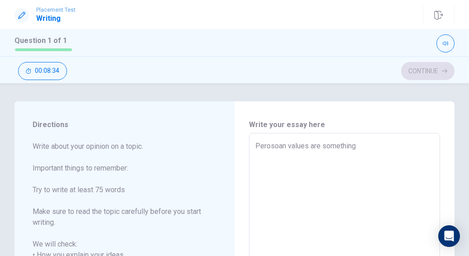
type textarea "x"
type textarea "Perosoan values are somethings"
type textarea "x"
type textarea "Perosoan values are somethings"
type textarea "x"
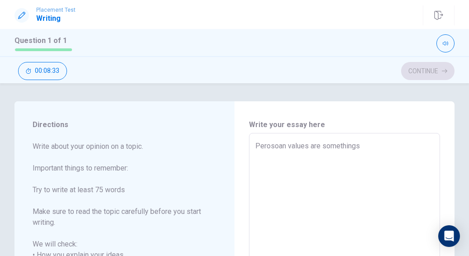
type textarea "Perosoan values are somethings t"
type textarea "x"
type textarea "Perosoan values are somethings th"
type textarea "x"
type textarea "Perosoan values are somethings tha"
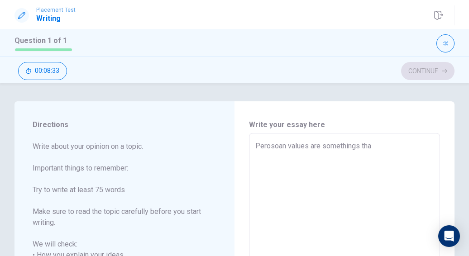
type textarea "x"
type textarea "Perosoan values are somethings that"
type textarea "x"
type textarea "Perosoan values are somethings that"
type textarea "x"
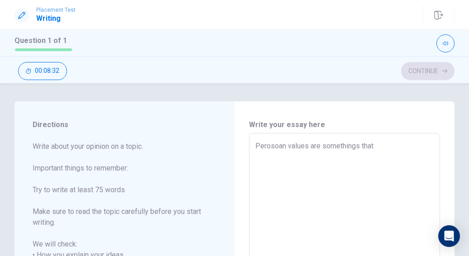
type textarea "Perosoan values are somethings that g"
type textarea "x"
type textarea "Perosoan values are somethings that gi"
type textarea "x"
type textarea "Perosoan values are somethings that giv"
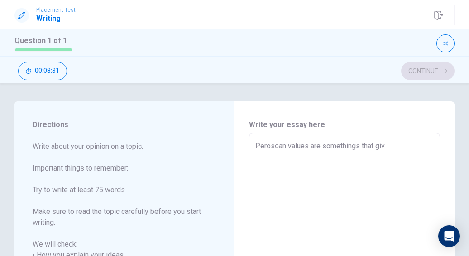
type textarea "x"
type textarea "Perosoan values are somethings that give"
type textarea "x"
type textarea "Perosoan values are somethings that gives"
type textarea "x"
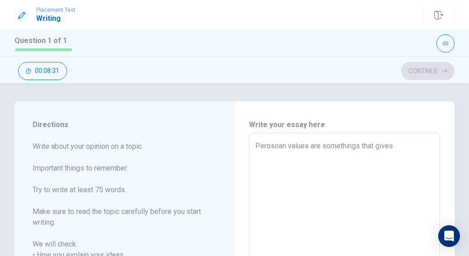
type textarea "Perosoan values are somethings that gives"
type textarea "x"
type textarea "Perosoan values are somethings that gives s"
type textarea "x"
type textarea "Perosoan values are somethings that gives sh"
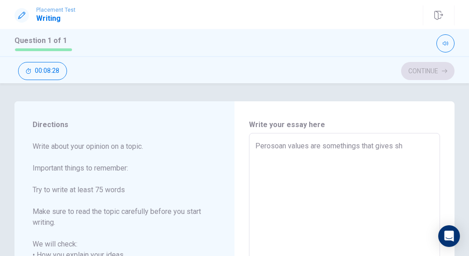
type textarea "x"
type textarea "Perosoan values are somethings that gives sha"
type textarea "x"
type textarea "Perosoan values are somethings that gives shat"
type textarea "x"
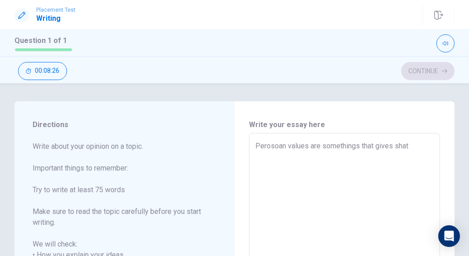
type textarea "Perosoan values are somethings that gives sha"
type textarea "x"
type textarea "Perosoan values are somethings that gives shap"
type textarea "x"
type textarea "Perosoan values are somethings that gives shape"
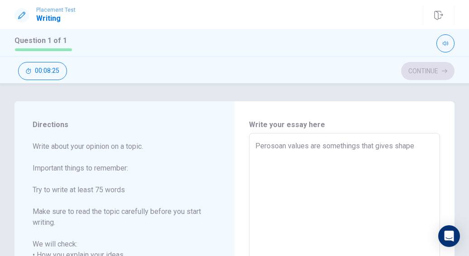
type textarea "x"
type textarea "Perosoan values are somethings that gives shape"
type textarea "x"
type textarea "Perosoan values are somethings that gives shape t"
type textarea "x"
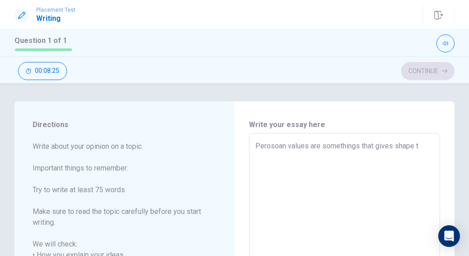
type textarea "Perosoan values are somethings that gives shape to"
type textarea "x"
type textarea "Perosoan values are somethings that gives shape to"
type textarea "x"
type textarea "Perosoan values are somethings that gives shape to o"
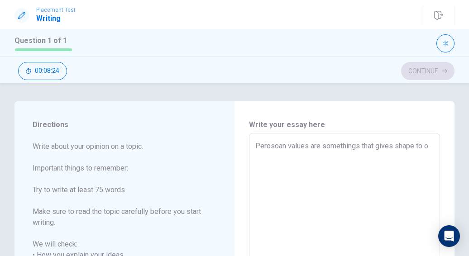
type textarea "x"
type textarea "Perosoan values are somethings that gives shape to on"
type textarea "x"
type textarea "Perosoan values are somethings that gives shape to one"
type textarea "x"
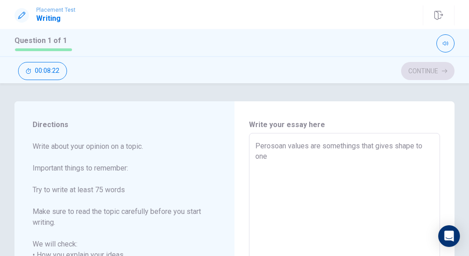
type textarea "Perosoan values are somethings that gives shape to one'"
type textarea "x"
type textarea "Perosoan values are somethings that gives shape to one's"
type textarea "x"
type textarea "Perosoan values are somethings that gives shape to one's"
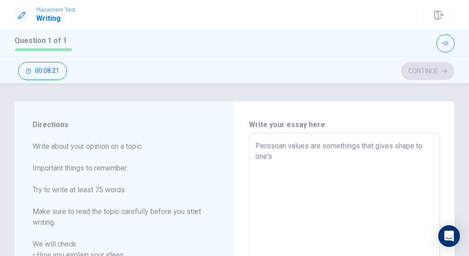
type textarea "x"
type textarea "Perosoan values are somethings that gives shape to one's c"
type textarea "x"
type textarea "Perosoan values are somethings that gives shape to one's ch"
type textarea "x"
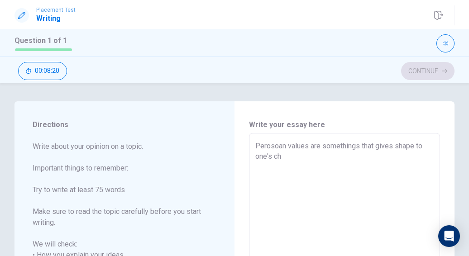
type textarea "Perosoan values are somethings that gives shape to one's cha"
type textarea "x"
type textarea "Perosoan values are somethings that gives shape to one's char"
type textarea "x"
type textarea "Perosoan values are somethings that gives shape to one's chara"
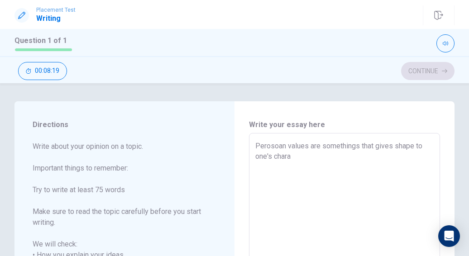
type textarea "x"
type textarea "Perosoan values are somethings that gives shape to one's charac"
type textarea "x"
type textarea "Perosoan values are somethings that gives shape to one's charact"
type textarea "x"
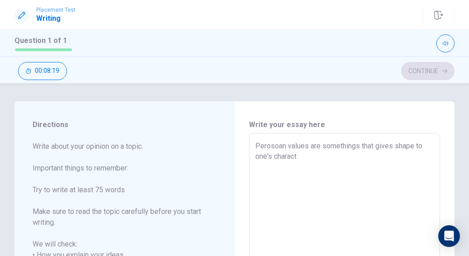
type textarea "Perosoan values are somethings that gives shape to one's characte"
type textarea "x"
type textarea "Perosoan values are somethings that gives shape to one's character"
type textarea "x"
type textarea "Perosoan values are somethings that gives shape to one's character"
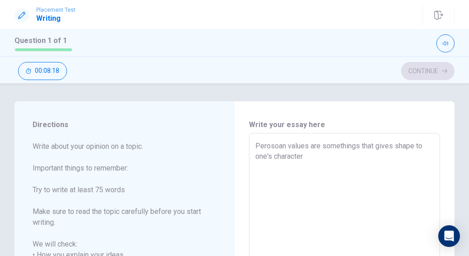
type textarea "x"
type textarea "Perosoan values are somethings that gives shape to one's character a"
type textarea "x"
type textarea "Perosoan values are somethings that gives shape to one's character an"
type textarea "x"
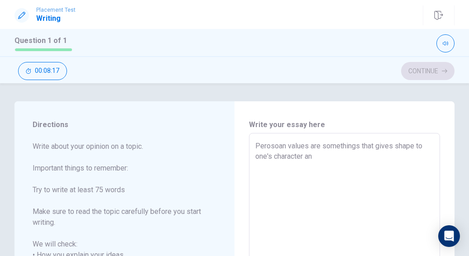
type textarea "Perosoan values are somethings that gives shape to one's character and"
type textarea "x"
type textarea "Perosoan values are somethings that gives shape to one's character and"
type textarea "x"
type textarea "Perosoan values are somethings that gives shape to one's character and p"
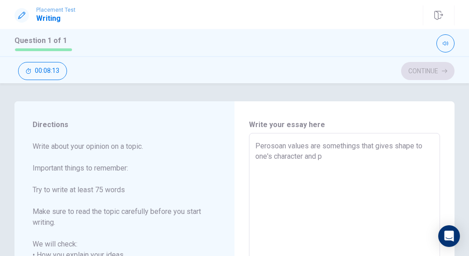
type textarea "x"
type textarea "Perosoan values are somethings that gives shape to one's character and pe"
type textarea "x"
type textarea "Perosoan values are somethings that gives shape to one's character and per"
type textarea "x"
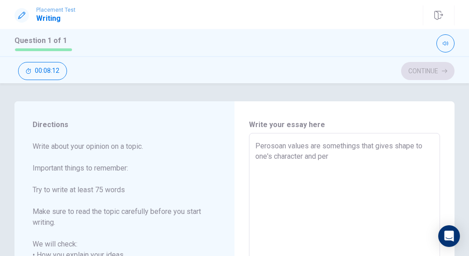
type textarea "Perosoan values are somethings that gives shape to one's character and pero"
type textarea "x"
type textarea "Perosoan values are somethings that gives shape to one's character and per"
type textarea "x"
type textarea "Perosoan values are somethings that gives shape to one's character and pers"
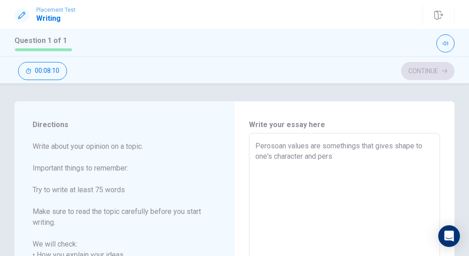
type textarea "x"
type textarea "Perosoan values are somethings that gives shape to one's character and perso"
type textarea "x"
type textarea "Perosoan values are somethings that gives shape to one's character and person"
type textarea "x"
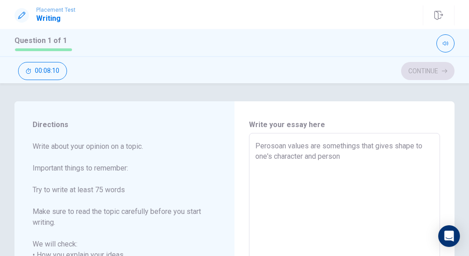
type textarea "Perosoan values are somethings that gives shape to one's character and persona"
type textarea "x"
type textarea "Perosoan values are somethings that gives shape to one's character and personal"
type textarea "x"
type textarea "Perosoan values are somethings that gives shape to one's character and personali"
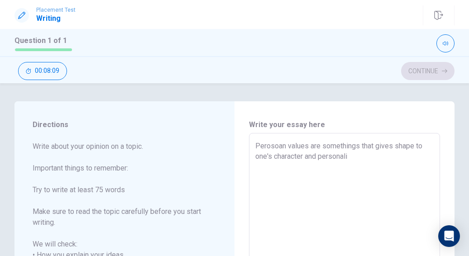
type textarea "x"
type textarea "Perosoan values are somethings that gives shape to one's character and personal…"
type textarea "x"
type textarea "Perosoan values are somethings that gives shape to one's character and personal…"
type textarea "x"
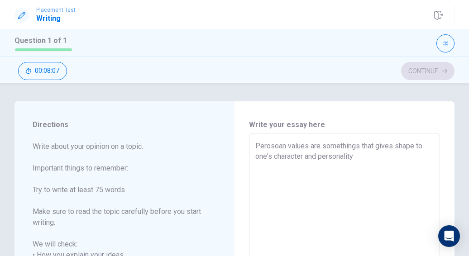
type textarea "Perosoan values are somethings that gives shape to one's character and personal…"
type textarea "x"
type textarea "Perosoa values are somethings that gives shape to one's character and personali…"
type textarea "x"
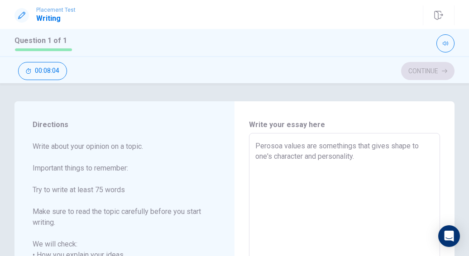
type textarea "Peroso values are somethings that gives shape to one's character and personalit…"
type textarea "x"
type textarea "[PERSON_NAME] values are somethings that gives shape to one's character and per…"
type textarea "x"
type textarea "Pero values are somethings that gives shape to one's character and personality."
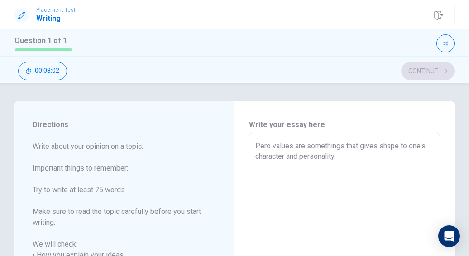
type textarea "x"
type textarea "Per values are somethings that gives shape to one's character and personality."
type textarea "x"
type textarea "Pers values are somethings that gives shape to one's character and personality."
type textarea "x"
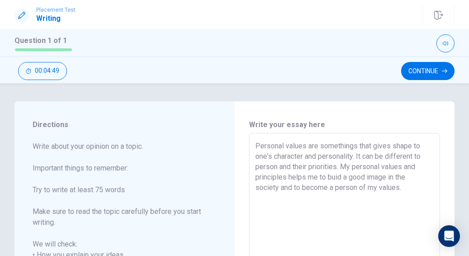
click at [245, 137] on button "Click to reconnect" at bounding box center [279, 146] width 68 height 18
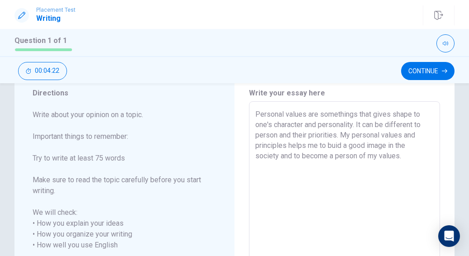
scroll to position [34, 0]
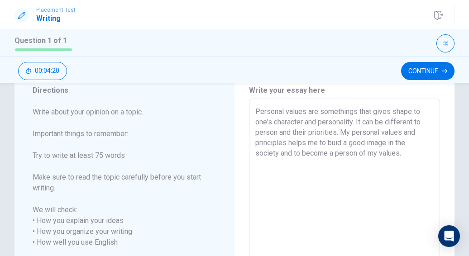
click at [420, 157] on textarea "Personal values are somethings that gives shape to one's character and personal…" at bounding box center [344, 237] width 178 height 262
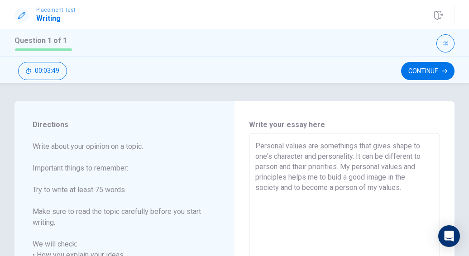
scroll to position [0, 0]
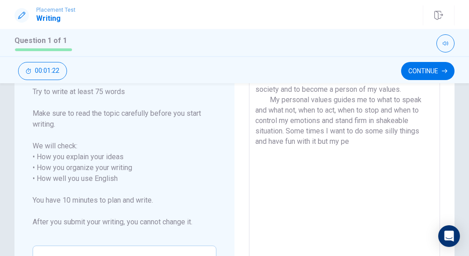
scroll to position [98, 0]
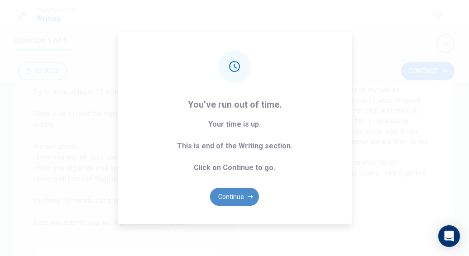
click at [238, 203] on button "Continue" at bounding box center [234, 197] width 49 height 18
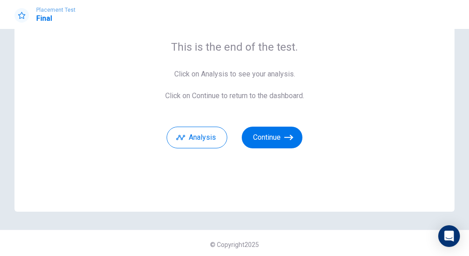
scroll to position [73, 0]
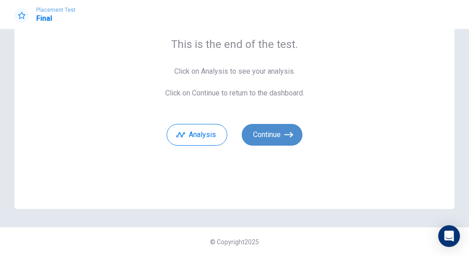
click at [287, 136] on icon "button" at bounding box center [288, 134] width 9 height 9
